Goal: Information Seeking & Learning: Learn about a topic

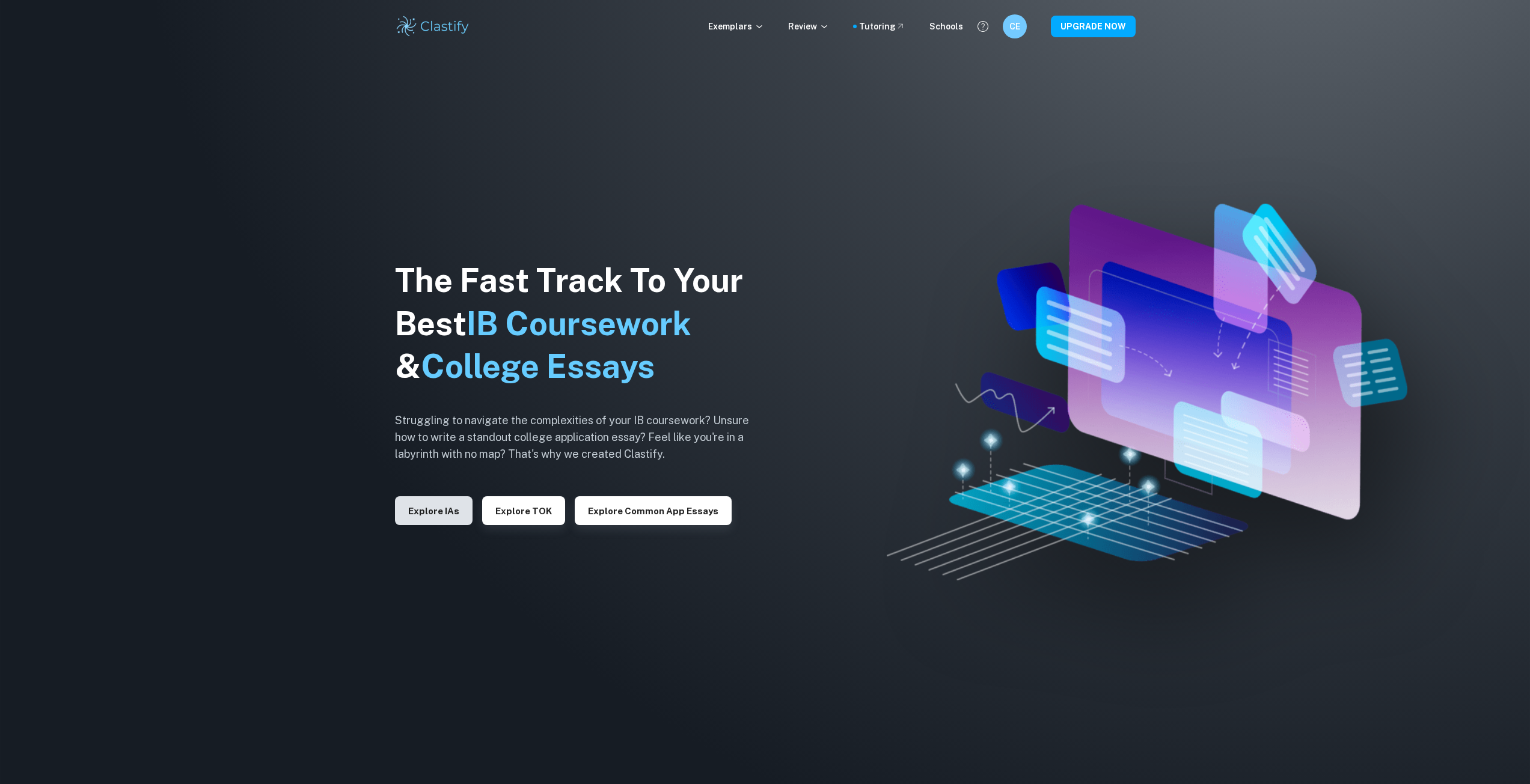
click at [436, 523] on button "Explore IAs" at bounding box center [433, 511] width 78 height 29
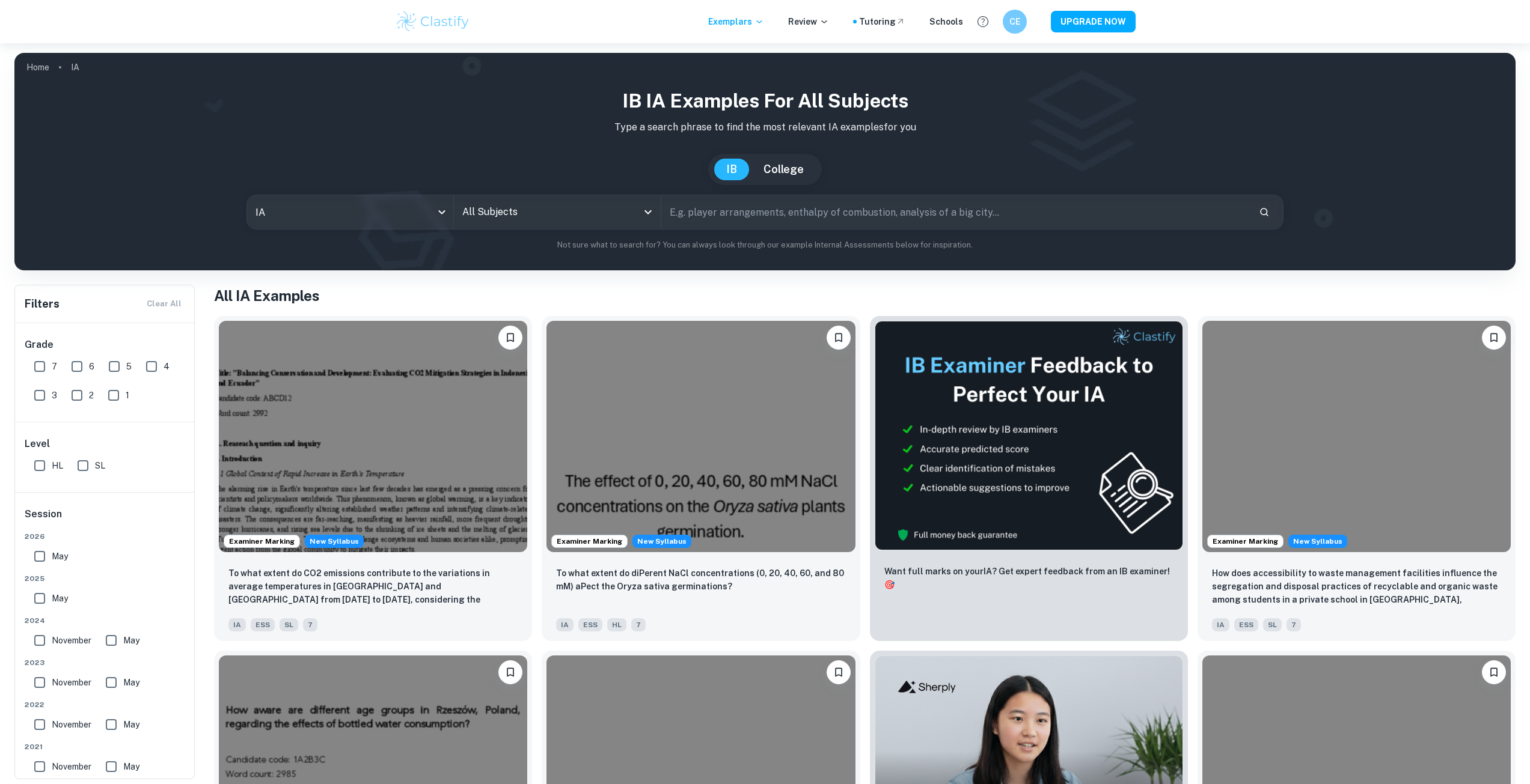
click at [488, 214] on input "All Subjects" at bounding box center [548, 211] width 178 height 23
click at [500, 279] on li "Psychology" at bounding box center [574, 273] width 231 height 27
type input "Psychology"
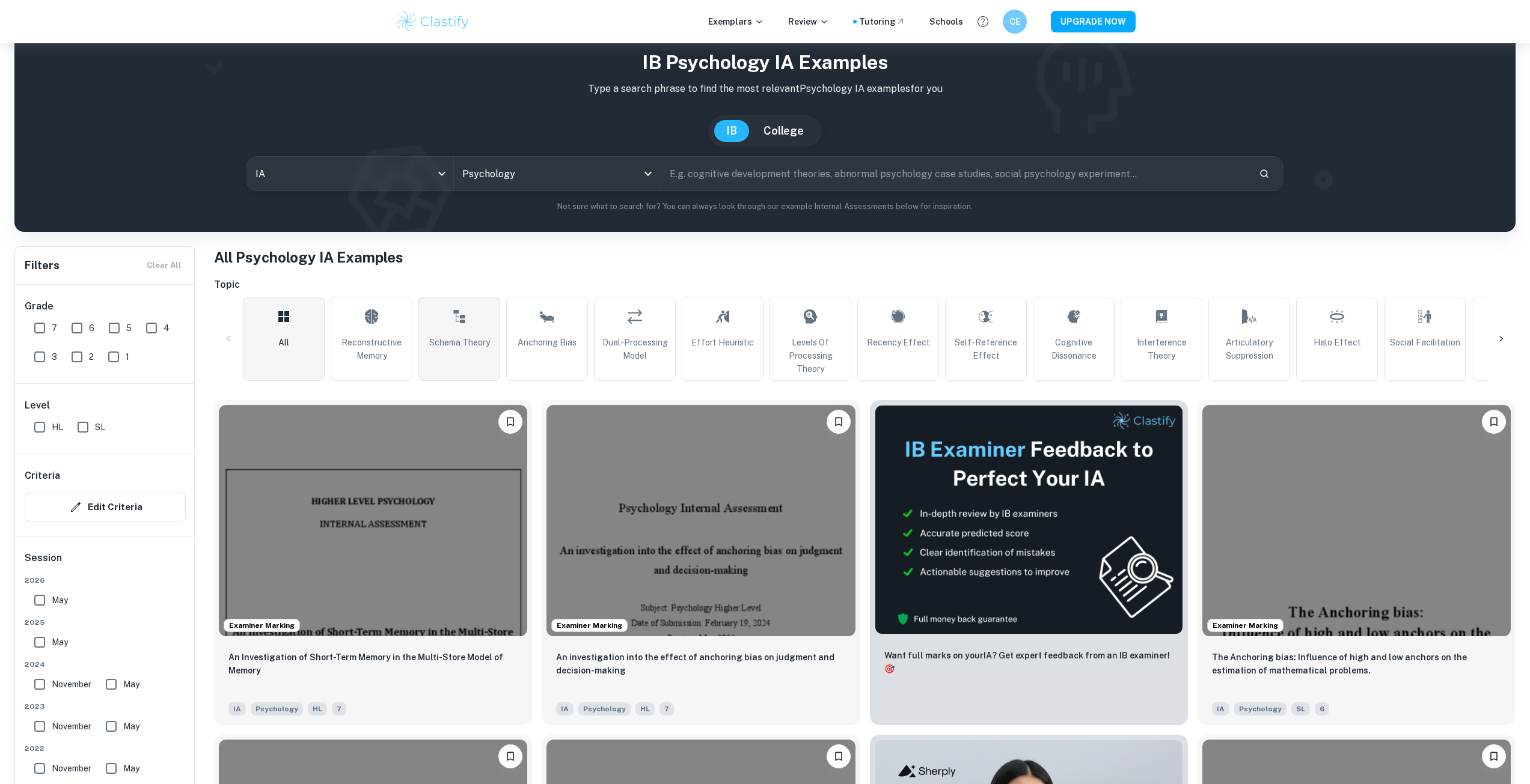
scroll to position [120, 0]
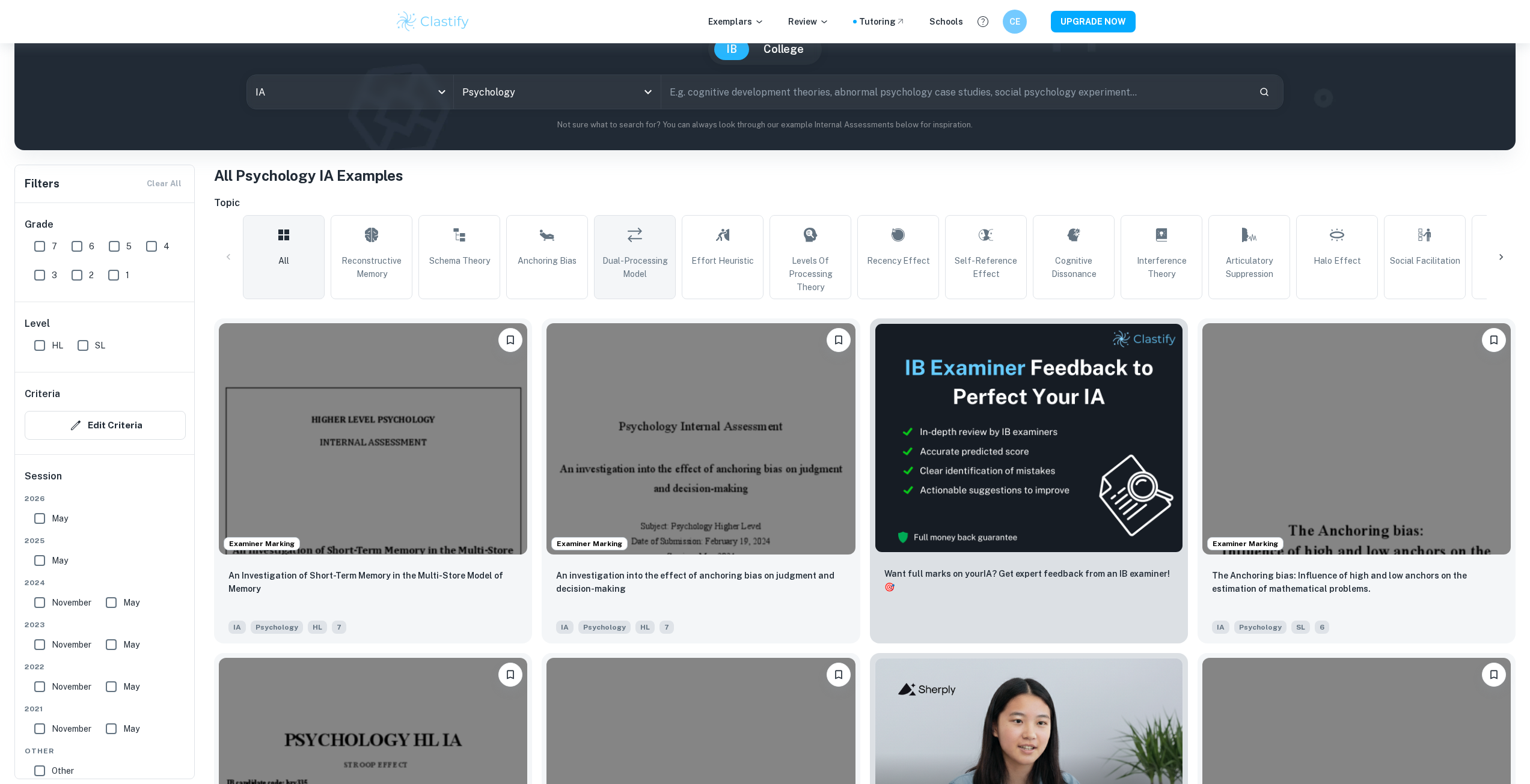
click at [654, 267] on span "Dual-Processing Model" at bounding box center [635, 267] width 71 height 26
type input "Dual-Processing Model"
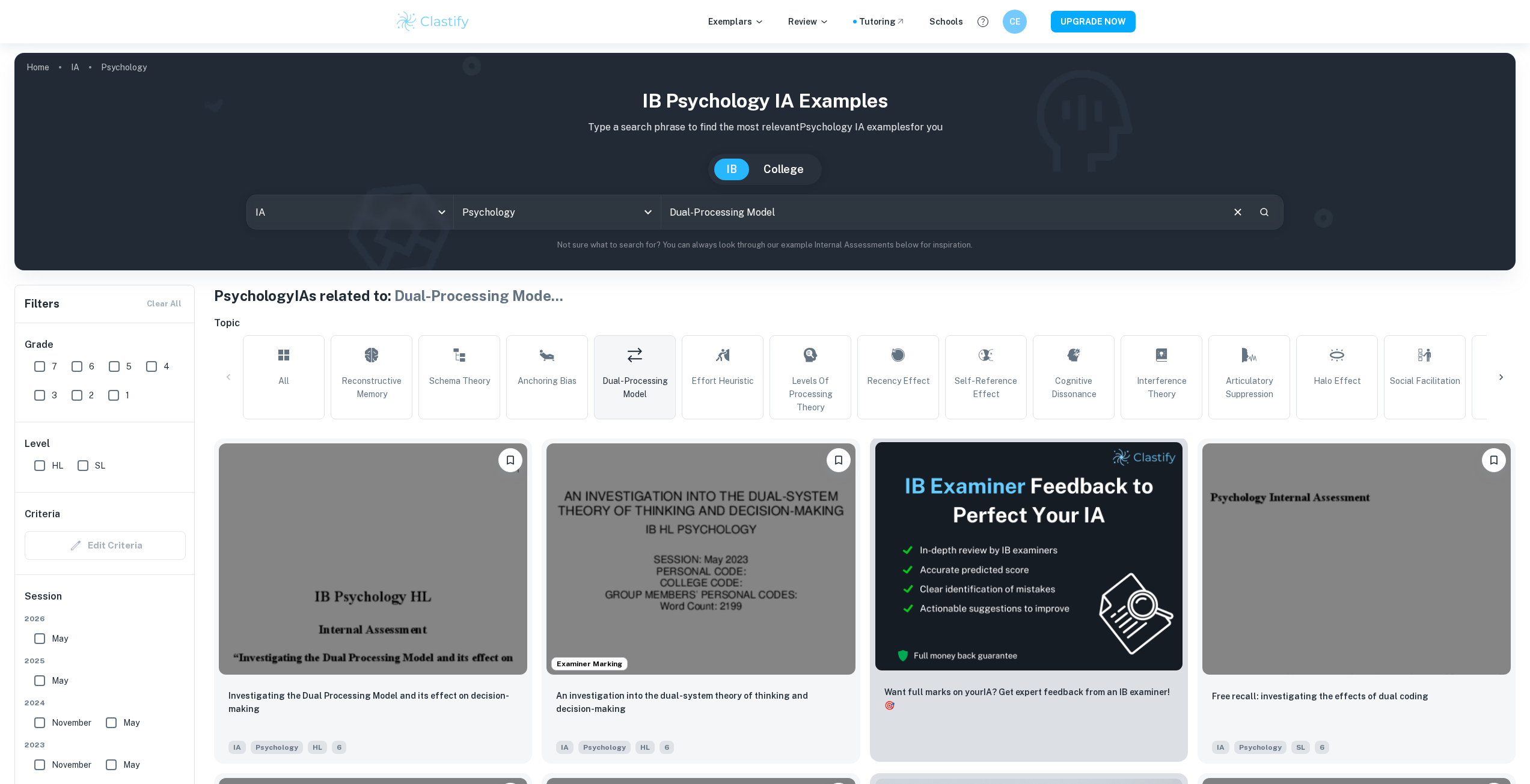
scroll to position [241, 0]
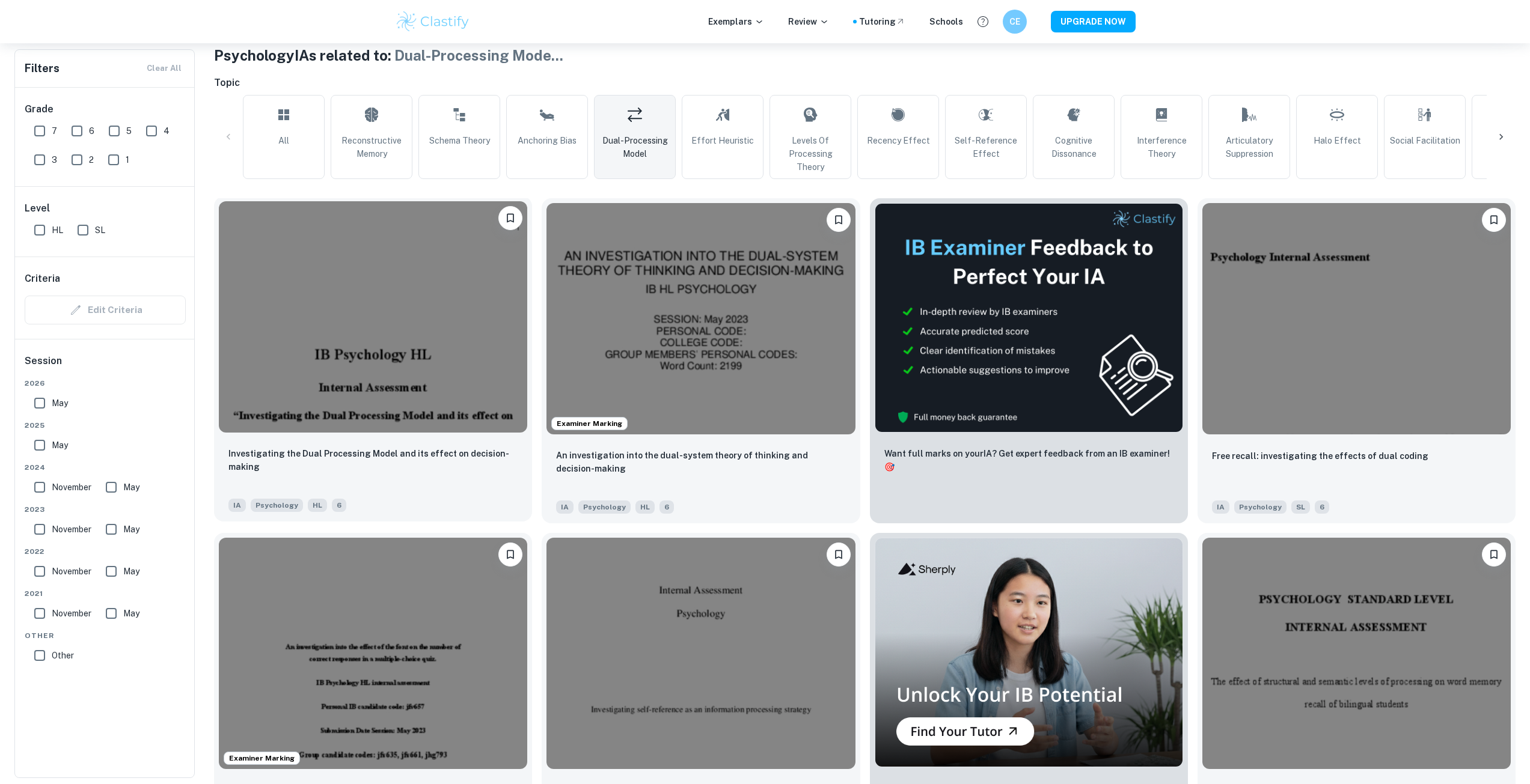
click at [435, 374] on img at bounding box center [373, 317] width 308 height 232
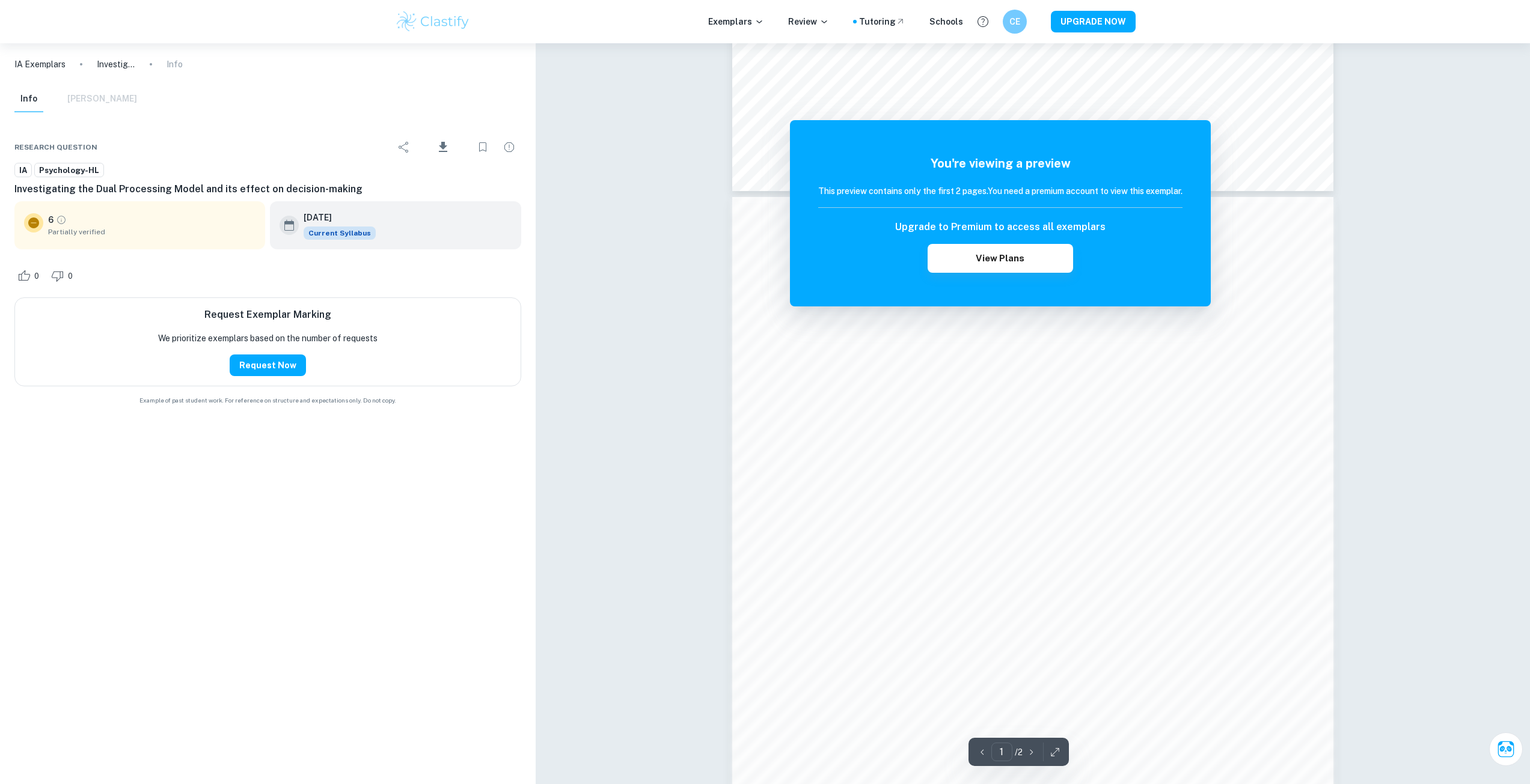
scroll to position [841, 0]
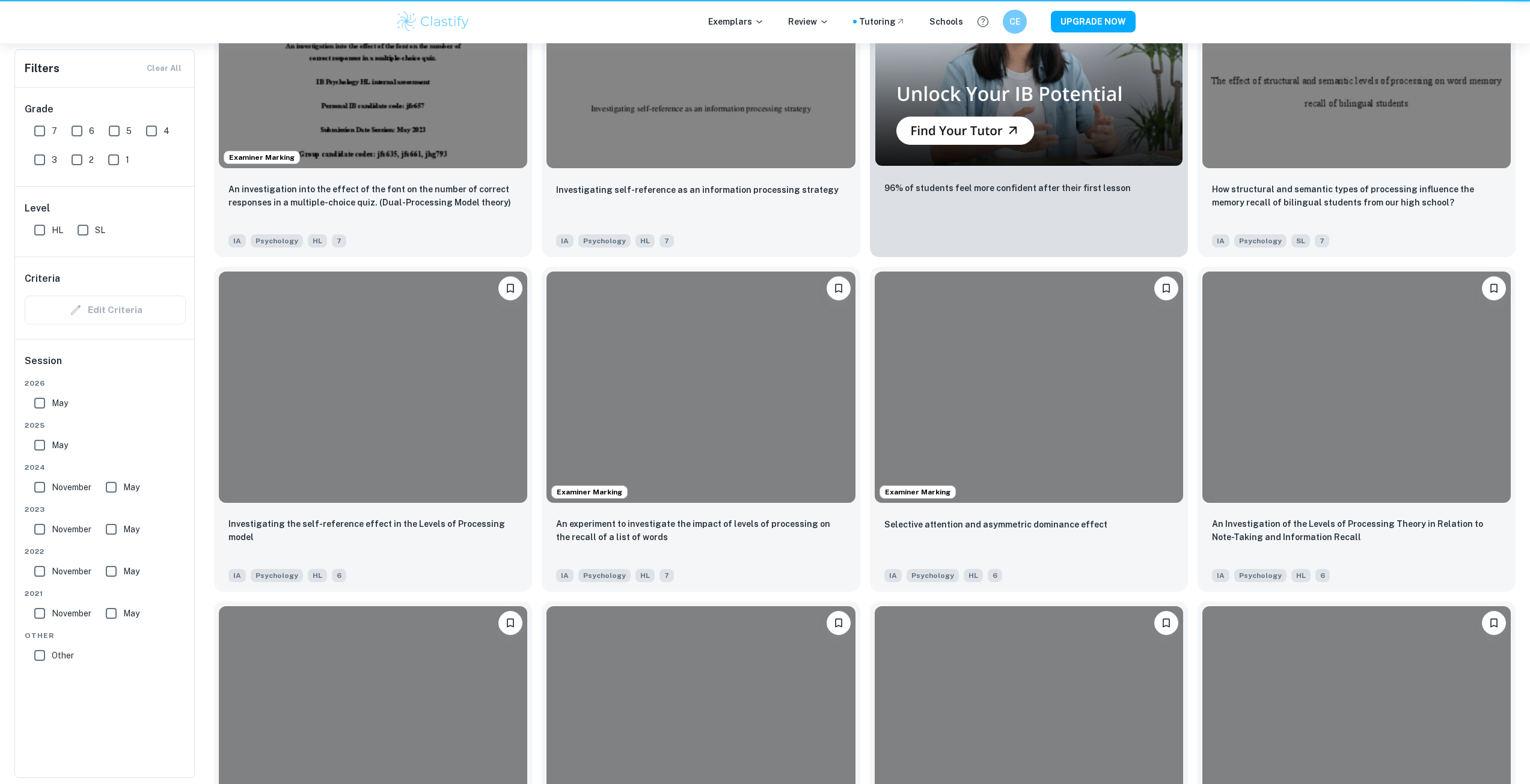
scroll to position [241, 0]
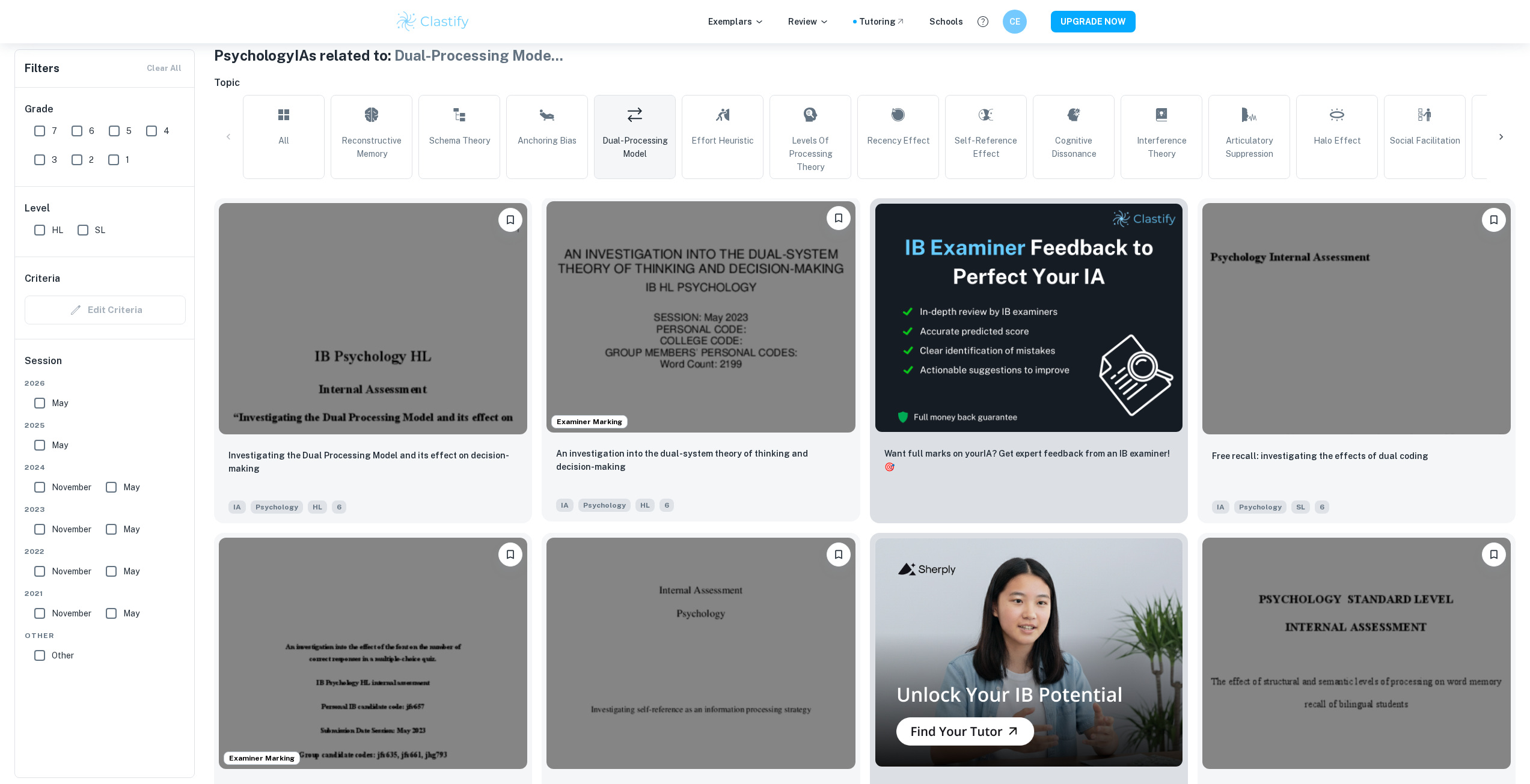
click at [784, 382] on img at bounding box center [700, 317] width 308 height 232
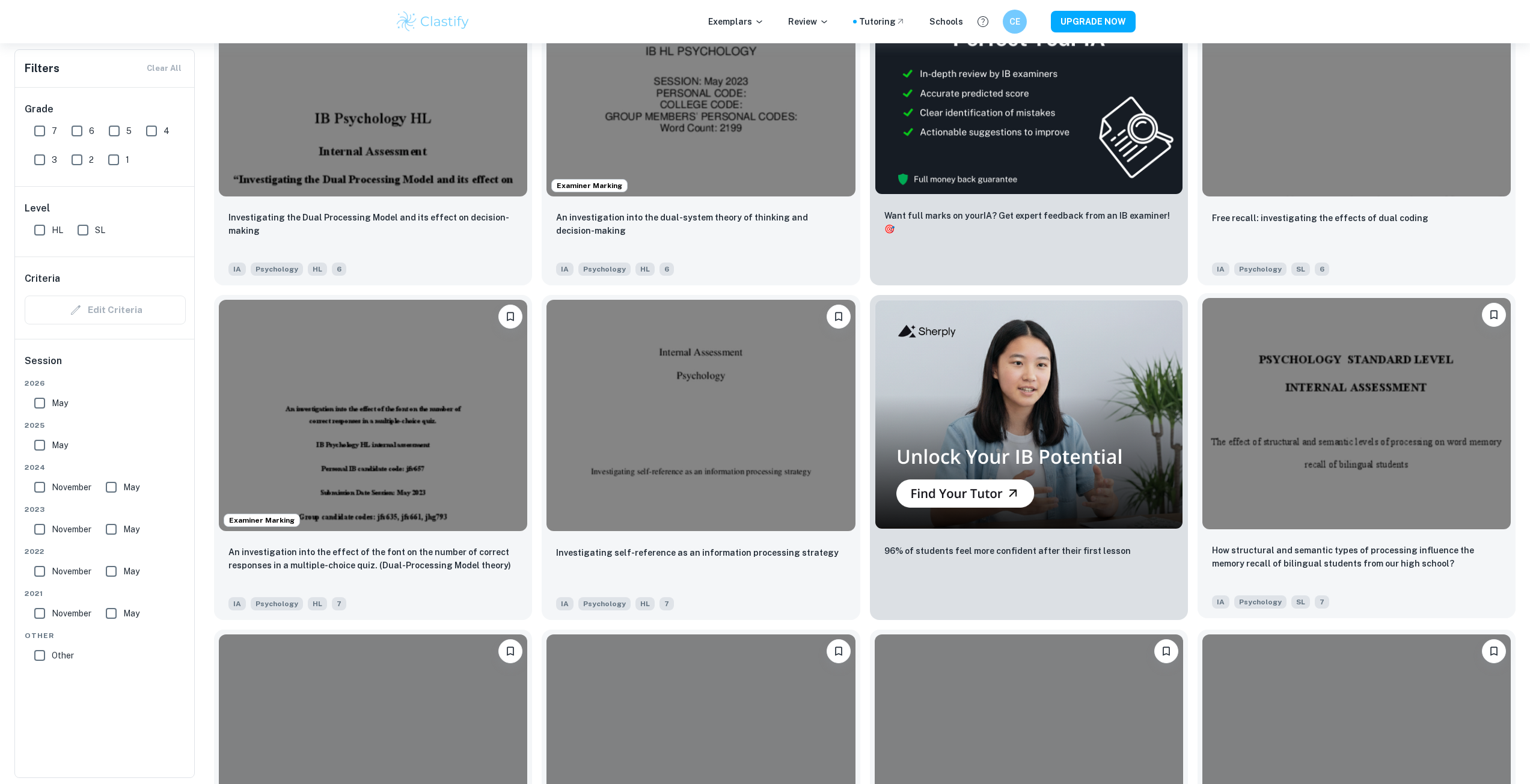
scroll to position [480, 0]
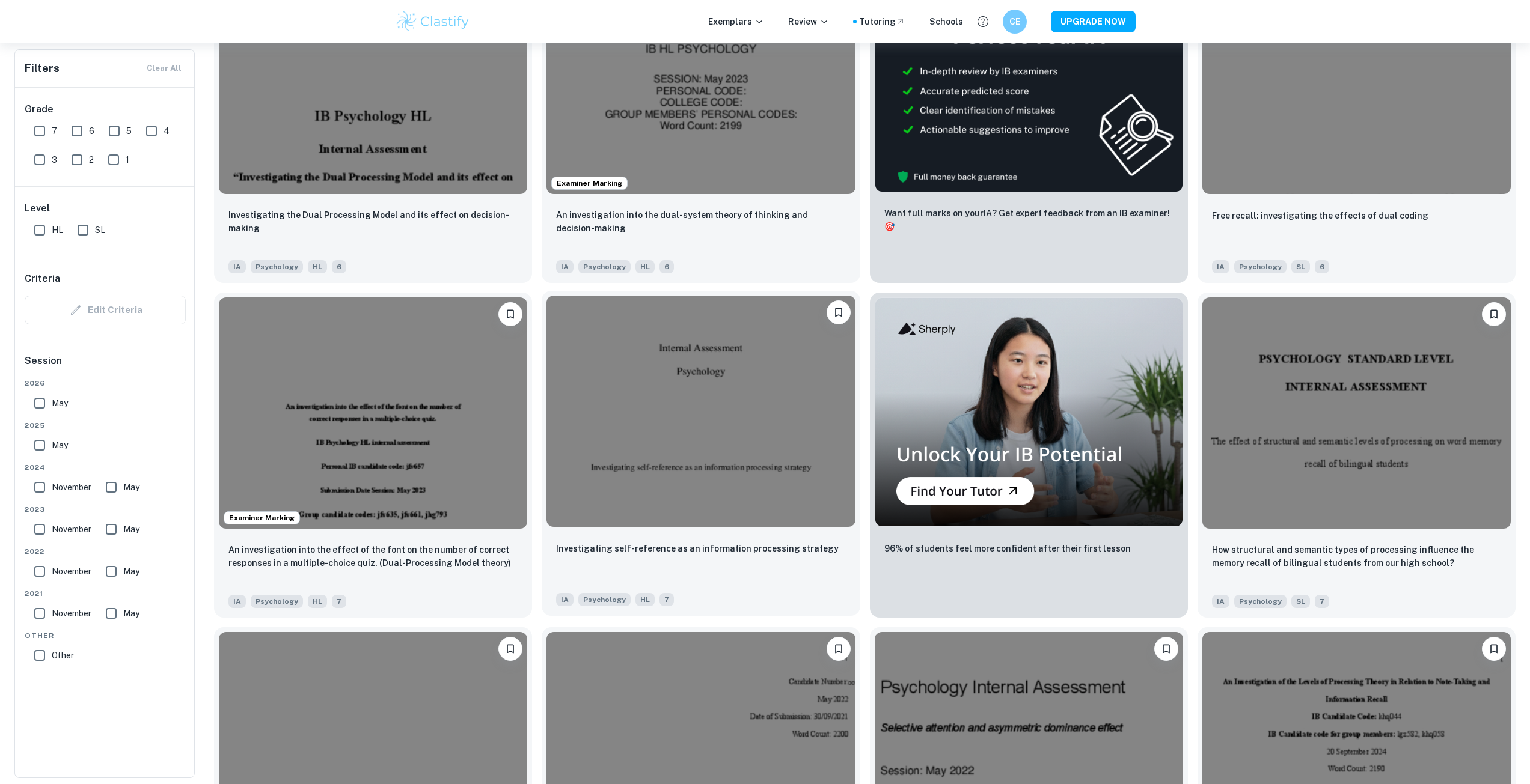
click at [753, 542] on div "Investigating self-reference as an information processing strategy" at bounding box center [700, 562] width 289 height 41
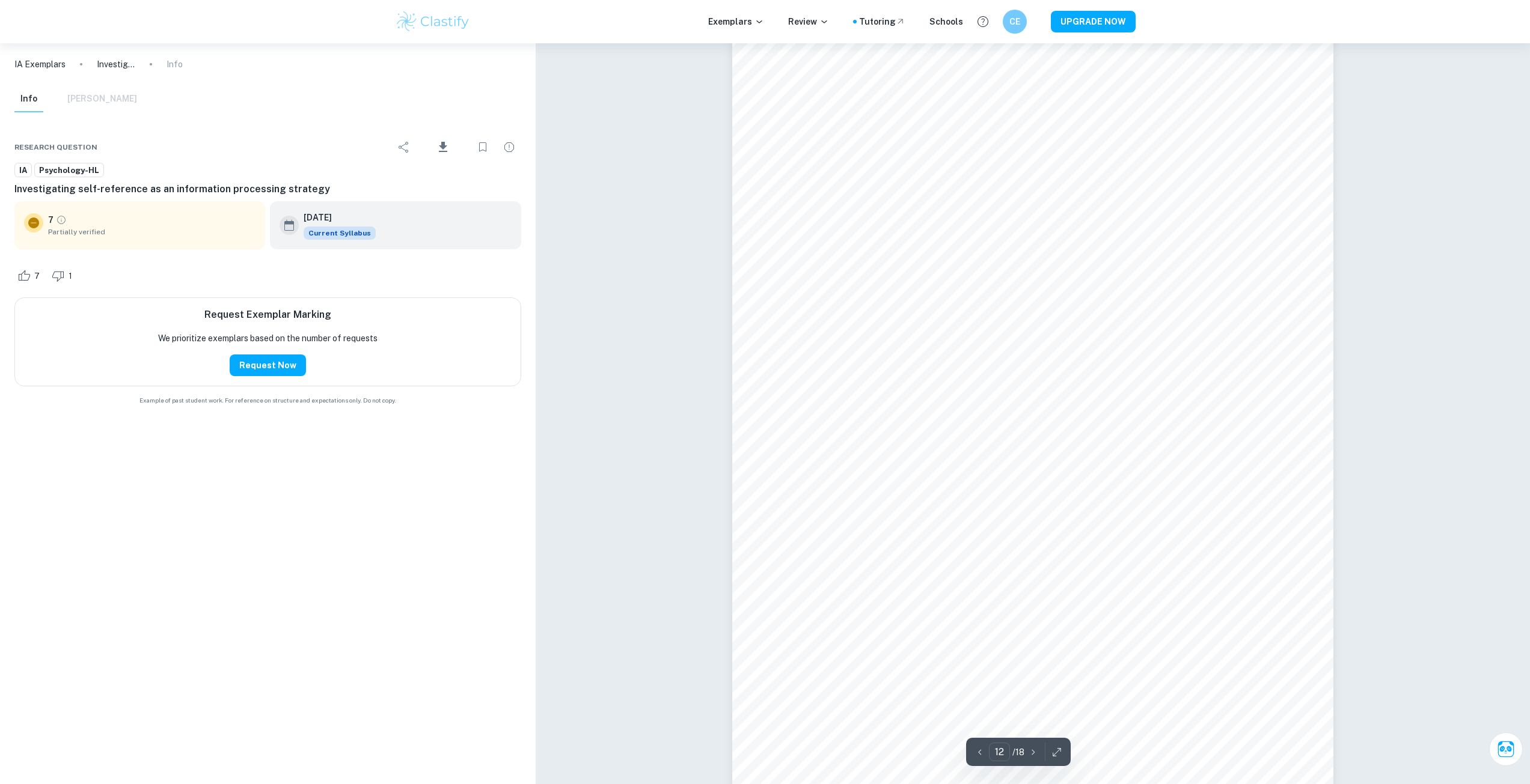
scroll to position [9736, 0]
type input "13"
